Goal: Find specific page/section: Find specific page/section

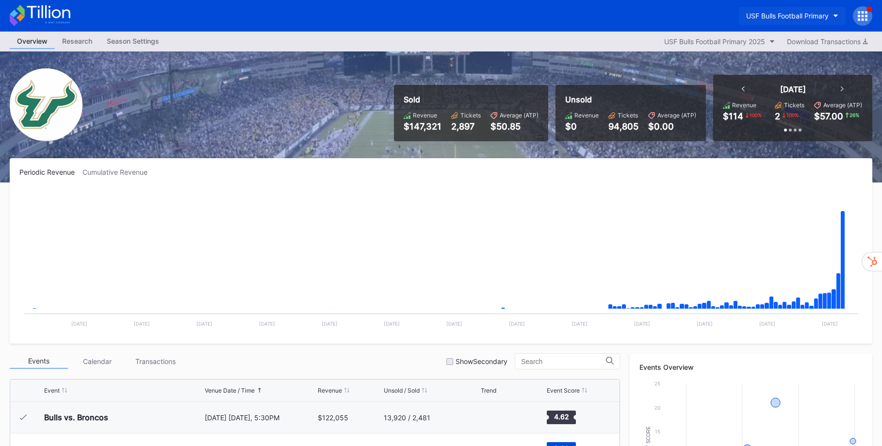
click at [833, 16] on button "USF Bulls Football Primary" at bounding box center [792, 16] width 107 height 18
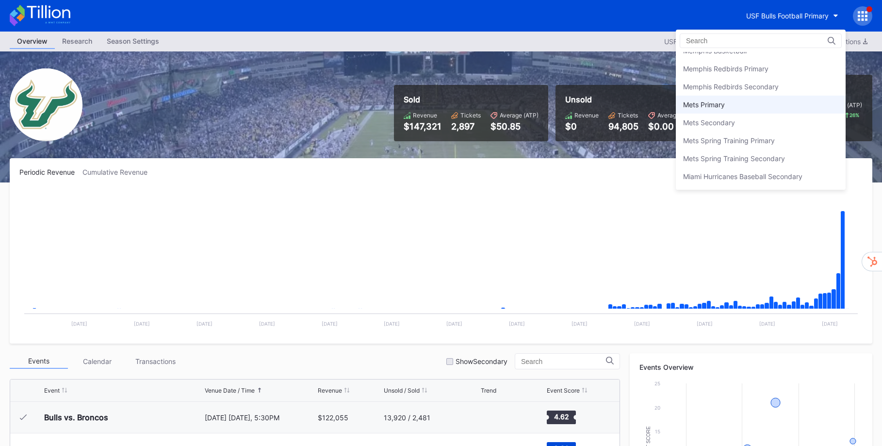
scroll to position [1464, 0]
click at [749, 106] on div "Mets Primary" at bounding box center [761, 105] width 170 height 18
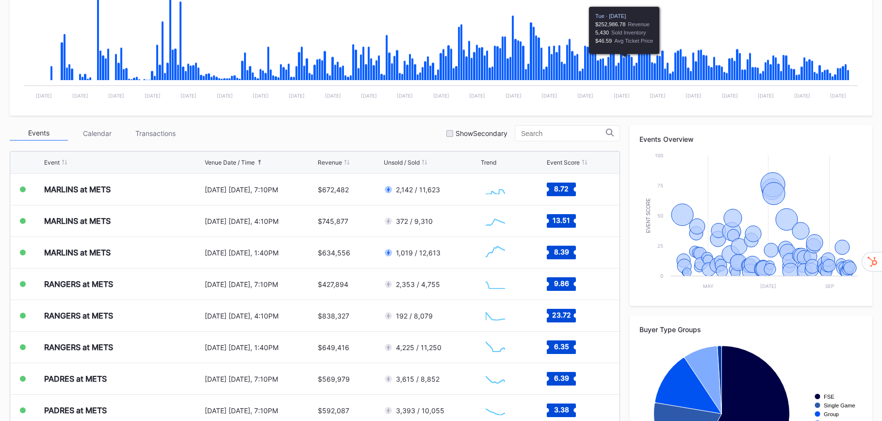
scroll to position [313, 0]
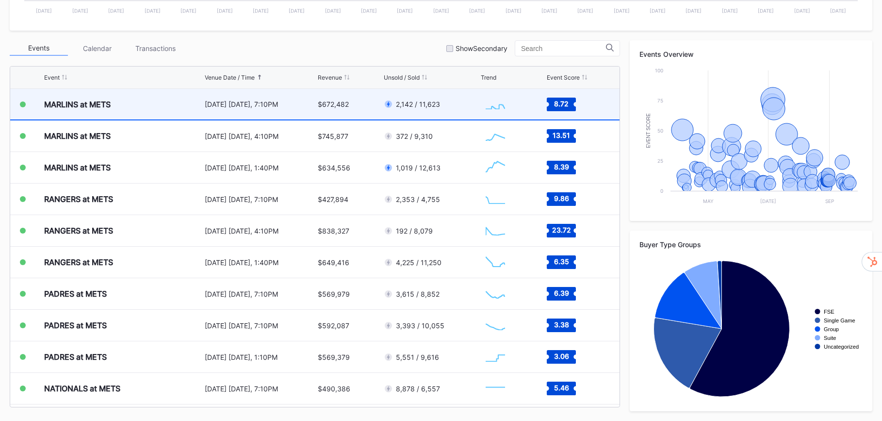
click at [514, 109] on div "Created with Highcharts 11.2.0 Chart title" at bounding box center [512, 104] width 63 height 31
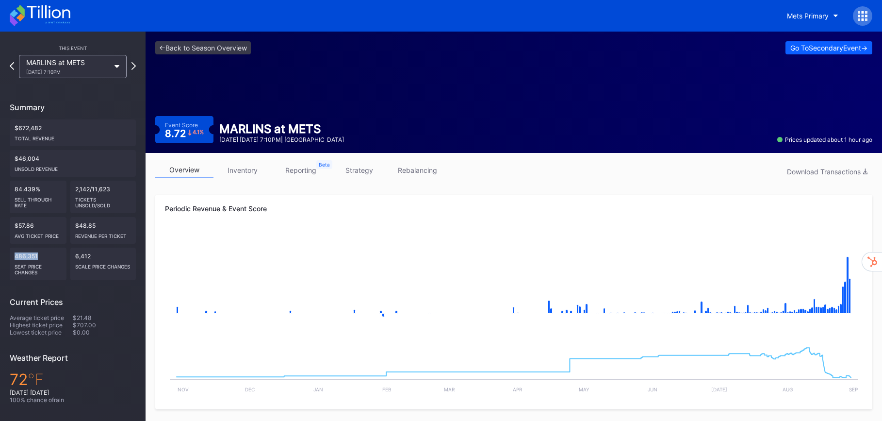
drag, startPoint x: 26, startPoint y: 257, endPoint x: 14, endPoint y: 258, distance: 12.7
click at [14, 258] on div "486,351 seat price changes" at bounding box center [38, 264] width 57 height 33
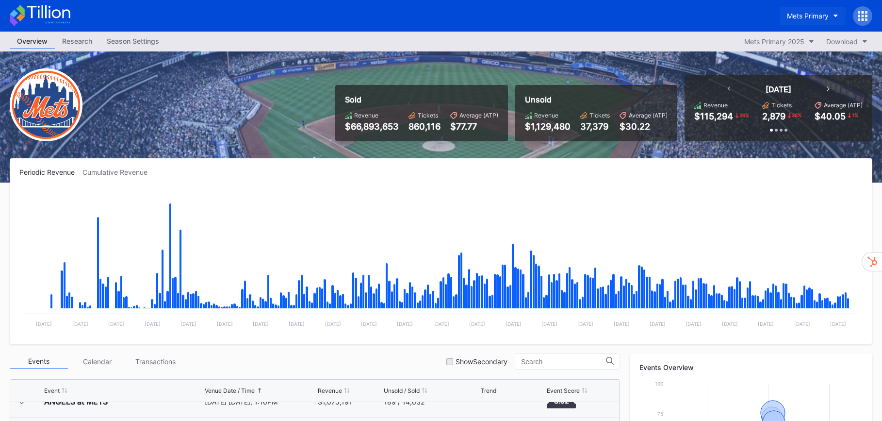
click at [835, 17] on icon "button" at bounding box center [836, 16] width 5 height 3
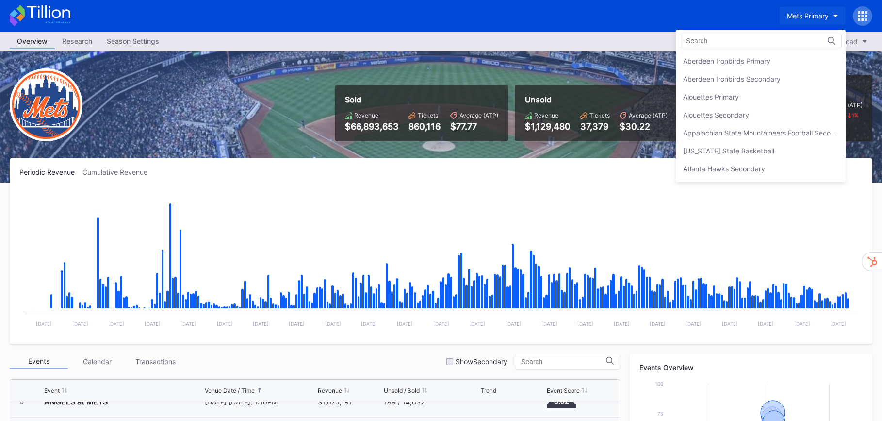
scroll to position [1509, 0]
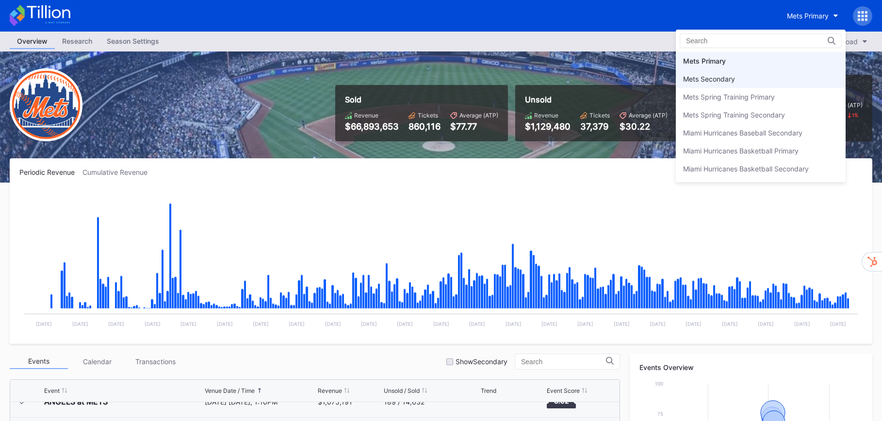
click at [731, 76] on div "Mets Secondary" at bounding box center [709, 79] width 52 height 8
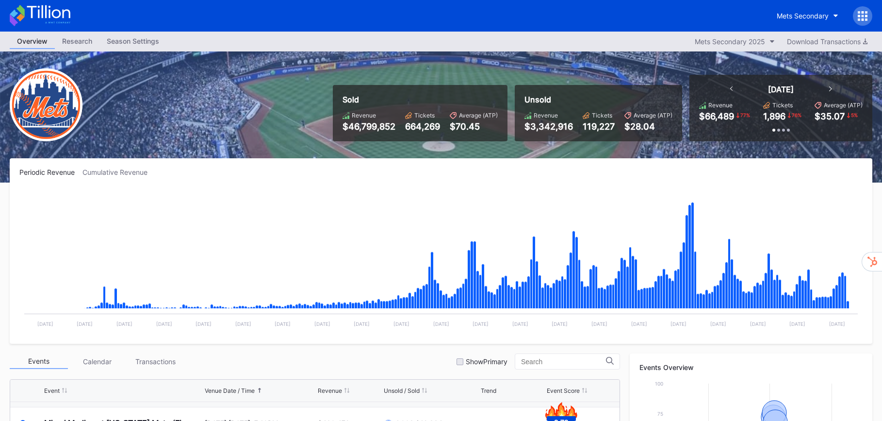
click at [867, 19] on icon at bounding box center [866, 19] width 2 height 2
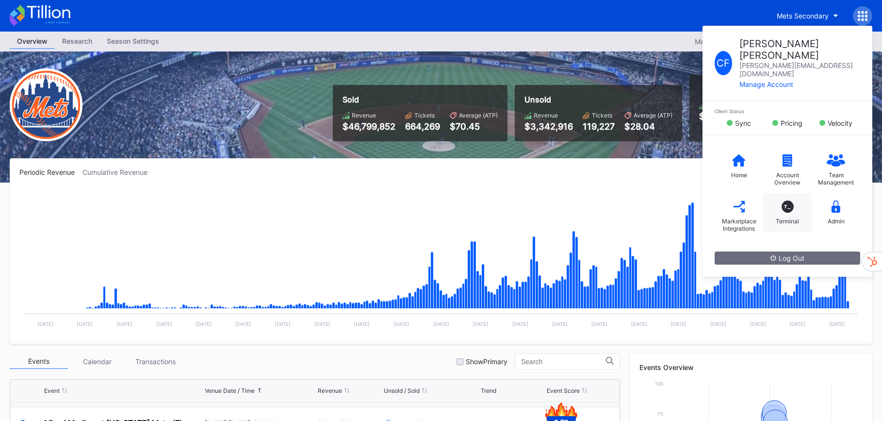
click at [792, 200] on div "T_" at bounding box center [788, 206] width 12 height 12
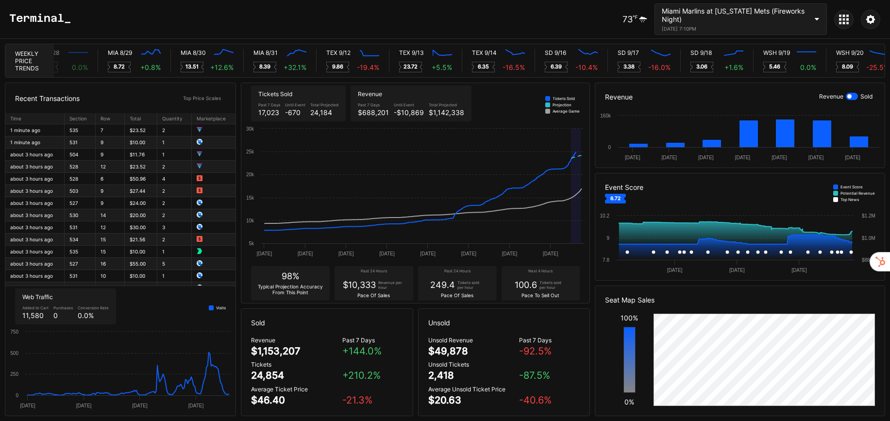
scroll to position [0, 4908]
